Goal: Task Accomplishment & Management: Manage account settings

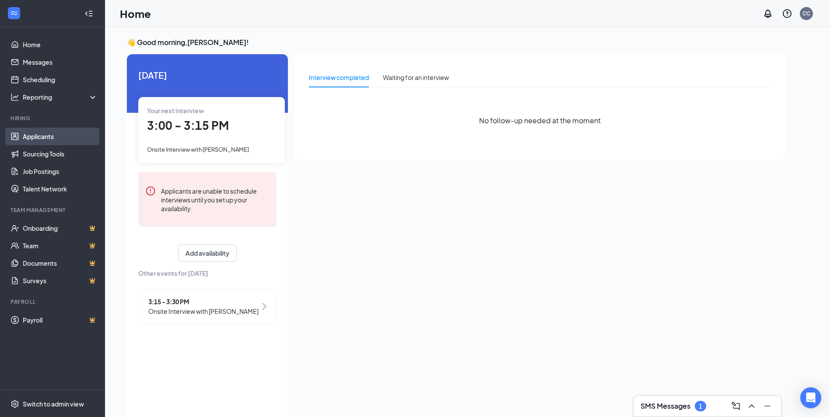
click at [53, 140] on link "Applicants" at bounding box center [60, 136] width 75 height 17
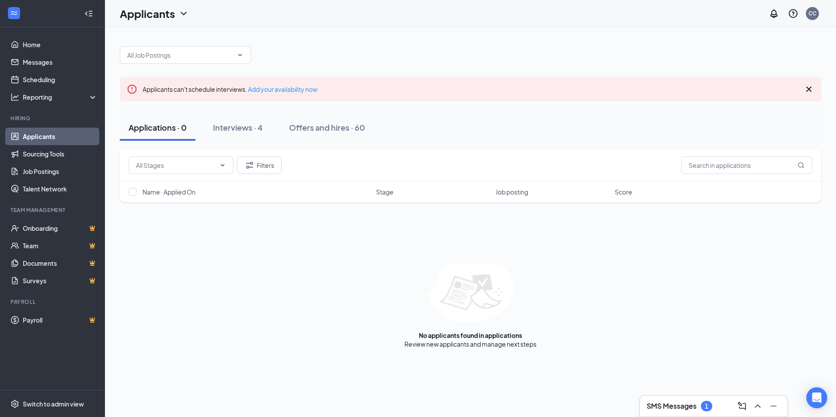
click at [53, 140] on link "Applicants" at bounding box center [60, 136] width 75 height 17
click at [41, 132] on link "Applicants" at bounding box center [60, 136] width 75 height 17
click at [57, 137] on link "Applicants" at bounding box center [60, 136] width 75 height 17
click at [628, 394] on div "Applicants can't schedule interviews. Add your availability now Applications · …" at bounding box center [470, 222] width 731 height 390
click at [660, 410] on h3 "SMS Messages" at bounding box center [672, 406] width 50 height 10
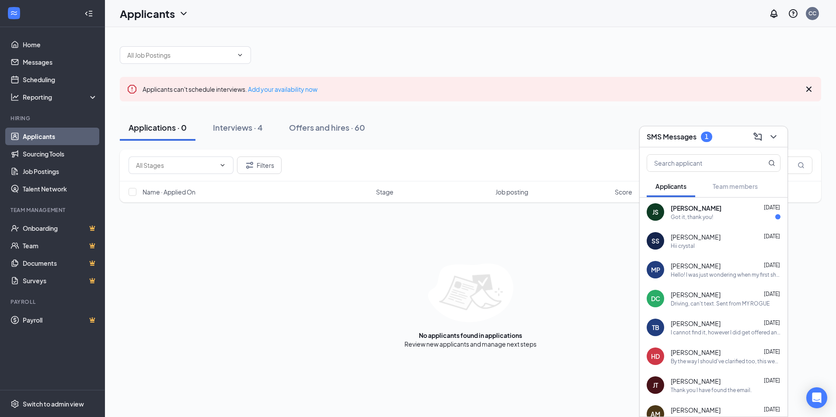
click at [697, 219] on div "Got it, thank you!" at bounding box center [692, 216] width 42 height 7
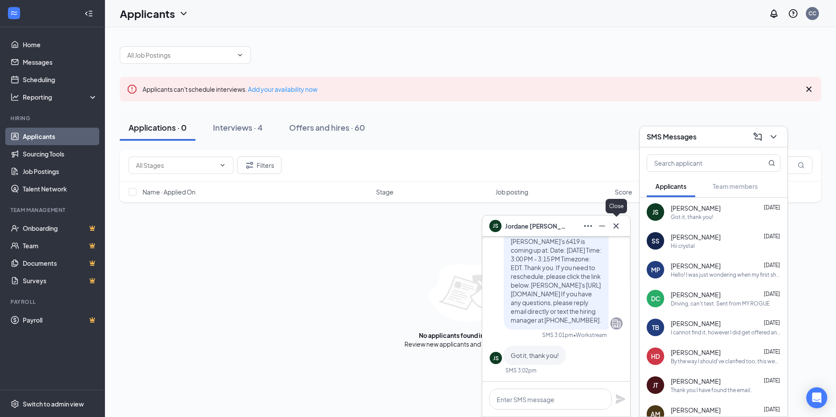
click at [615, 227] on icon "Cross" at bounding box center [616, 226] width 10 height 10
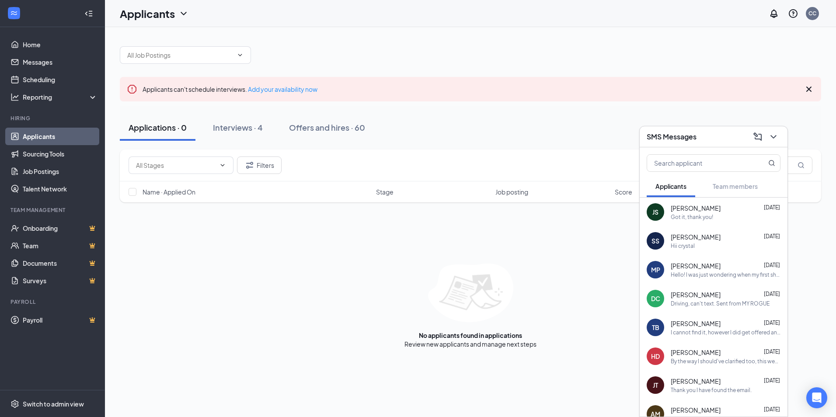
click at [498, 65] on div "Applicants can't schedule interviews. Add your availability now Applications · …" at bounding box center [471, 193] width 702 height 311
click at [52, 144] on link "Applicants" at bounding box center [60, 136] width 75 height 17
click at [778, 135] on icon "ChevronDown" at bounding box center [773, 137] width 10 height 10
